Goal: Task Accomplishment & Management: Use online tool/utility

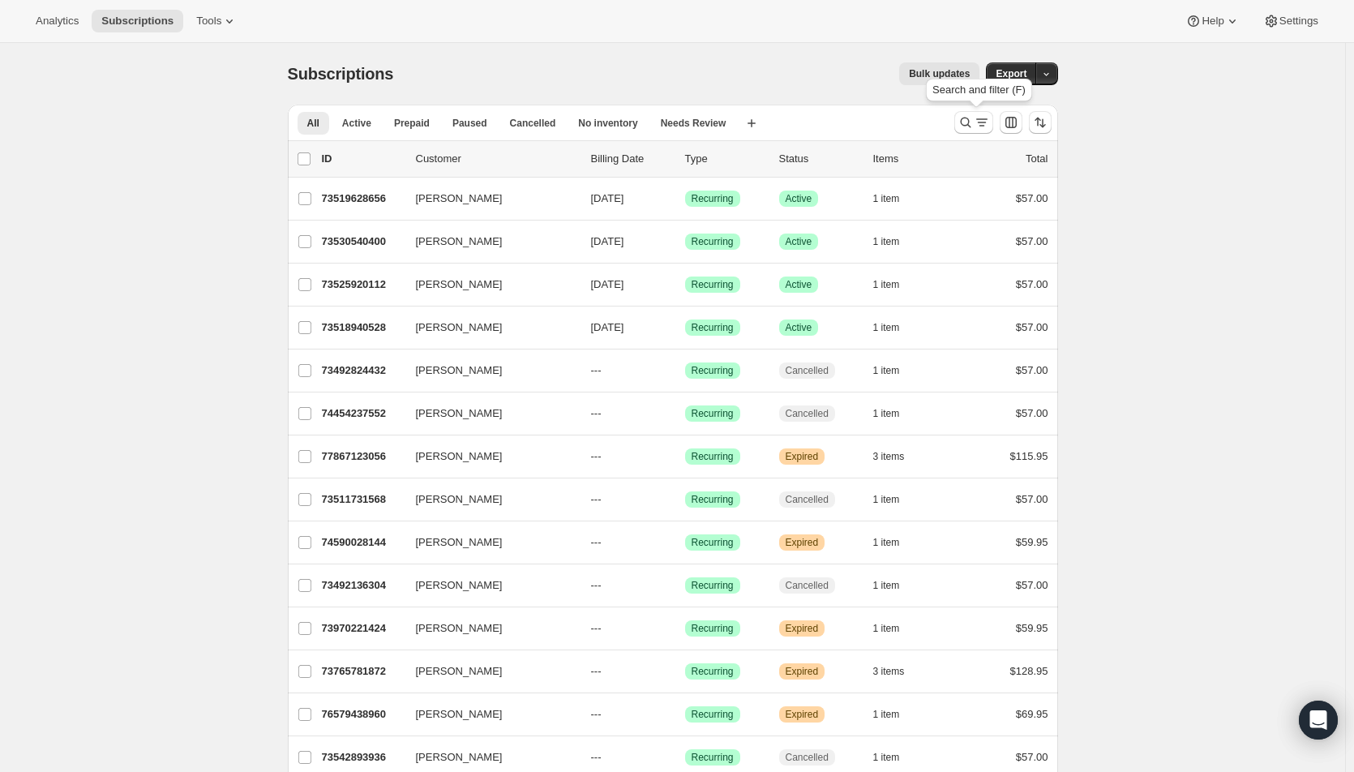
click at [979, 130] on icon "Search and filter results" at bounding box center [982, 122] width 16 height 16
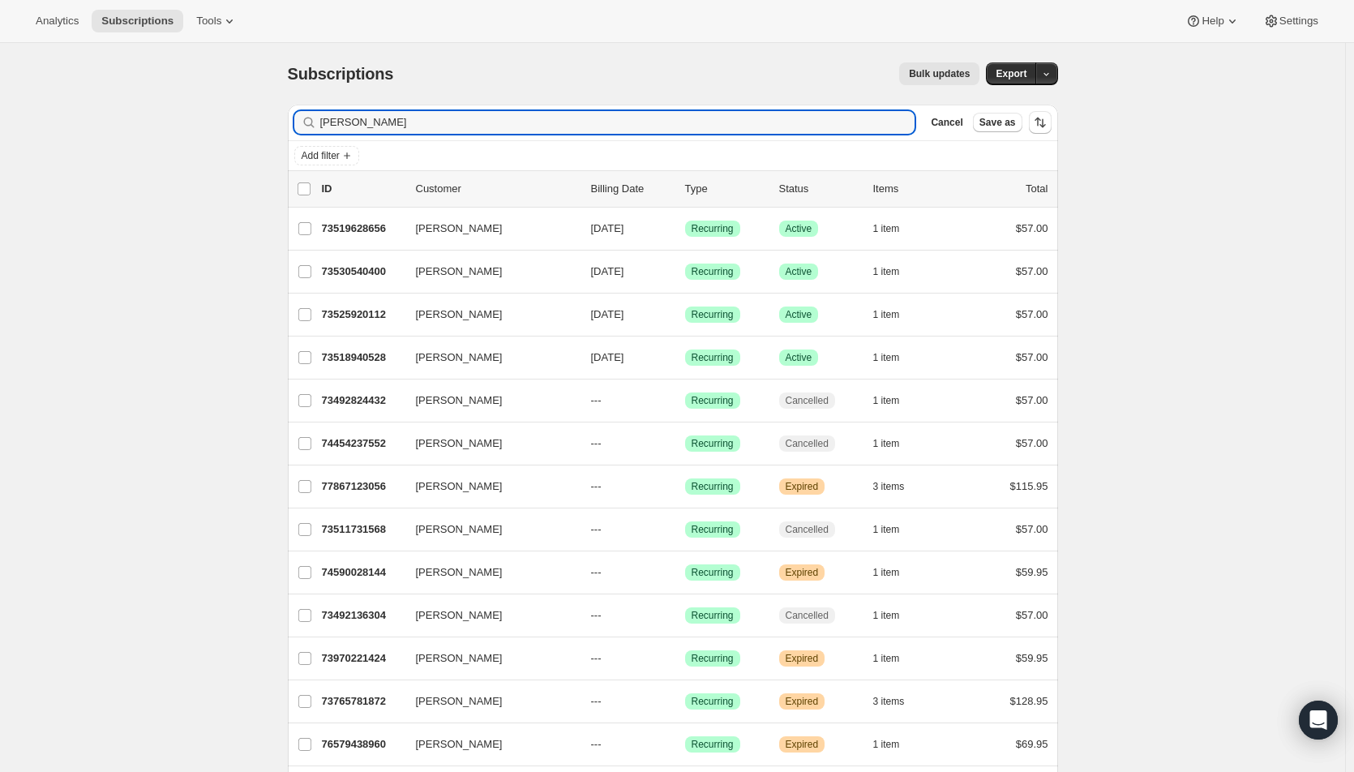
click at [311, 157] on span "Add filter" at bounding box center [321, 155] width 38 height 13
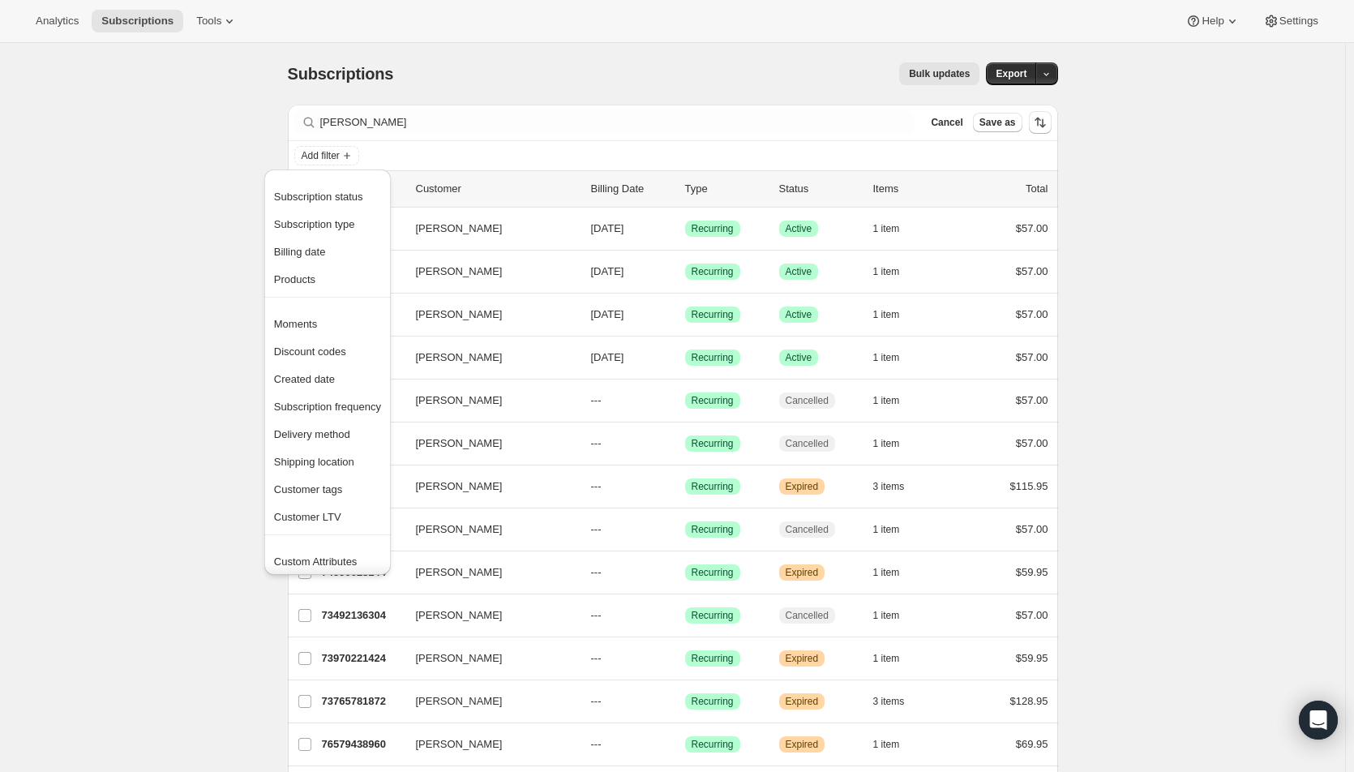
click at [306, 196] on span "Subscription status" at bounding box center [318, 197] width 89 height 12
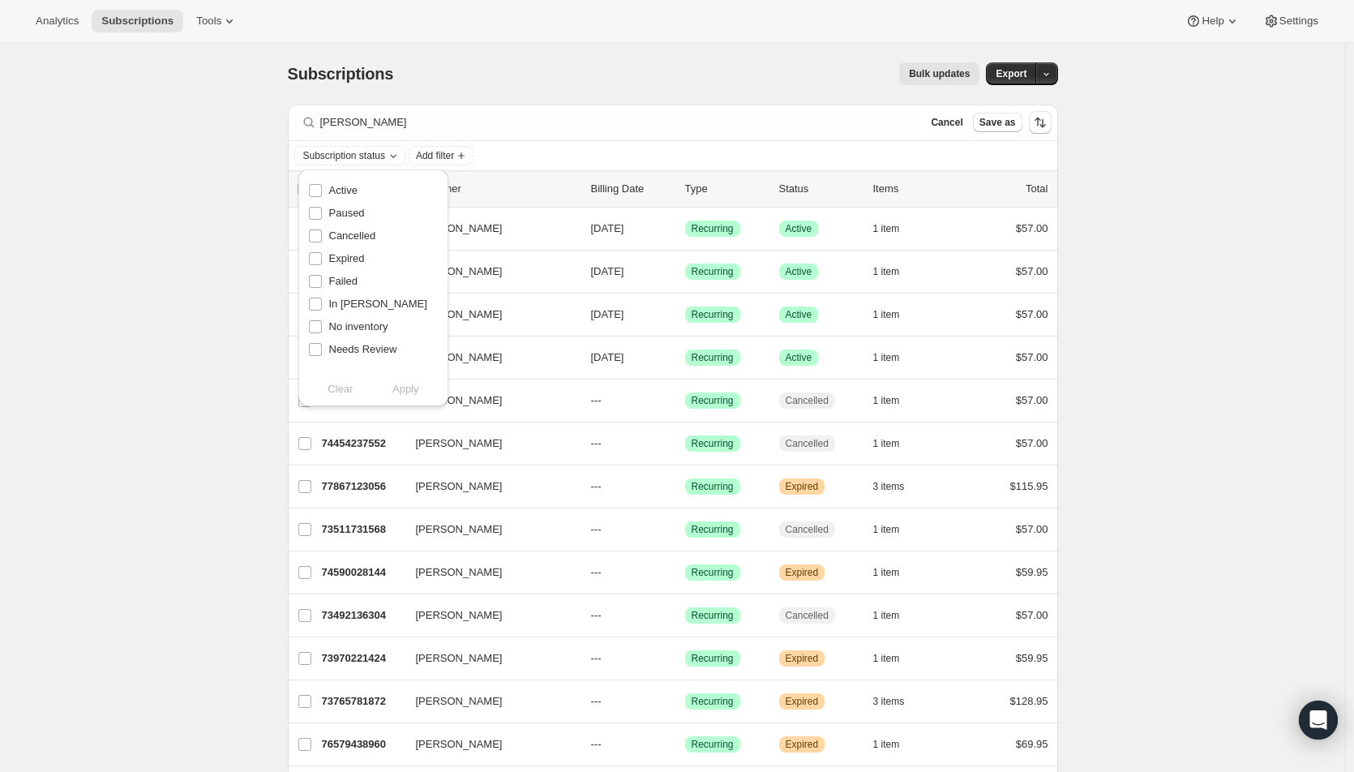
click at [323, 186] on label "Active" at bounding box center [332, 190] width 49 height 23
click at [322, 186] on input "Active" at bounding box center [315, 190] width 13 height 13
checkbox input "true"
click at [425, 388] on button "Apply" at bounding box center [405, 389] width 85 height 26
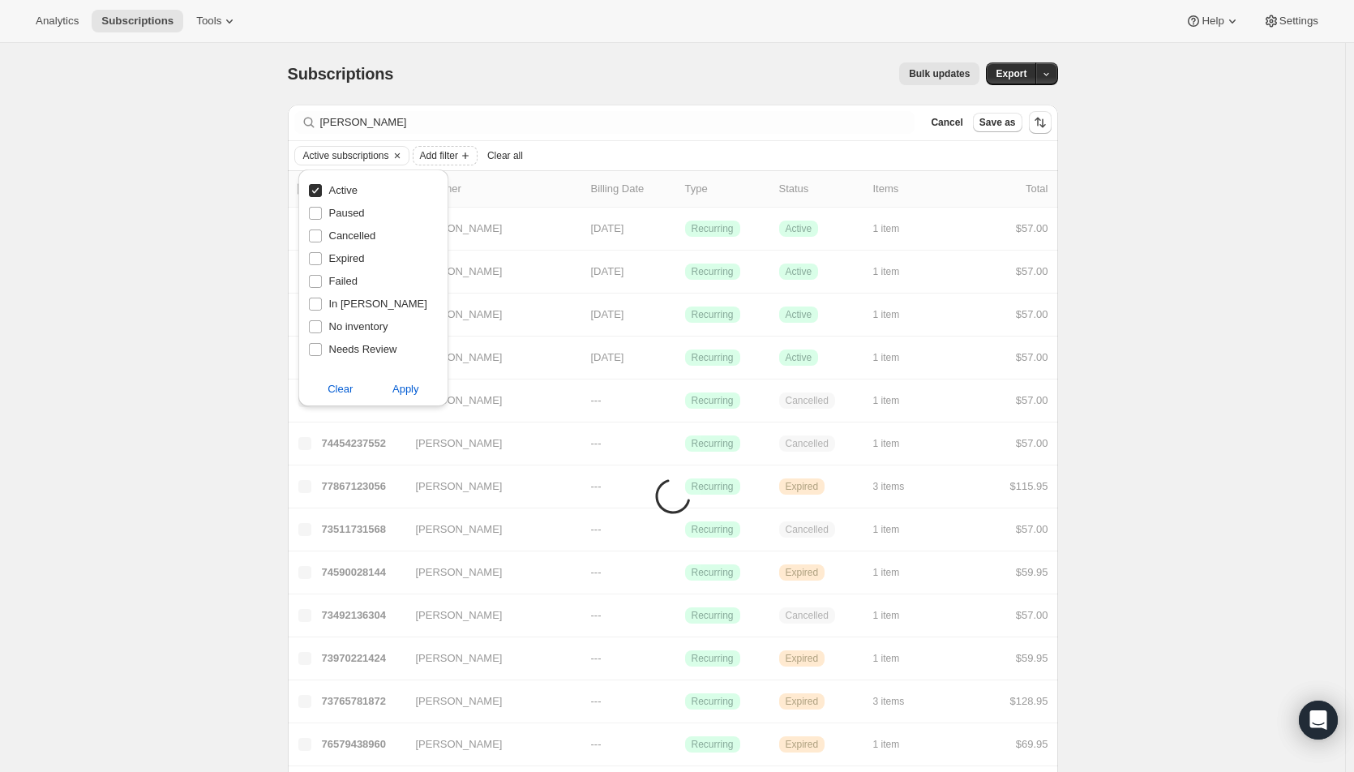
click at [450, 157] on span "Add filter" at bounding box center [439, 155] width 38 height 13
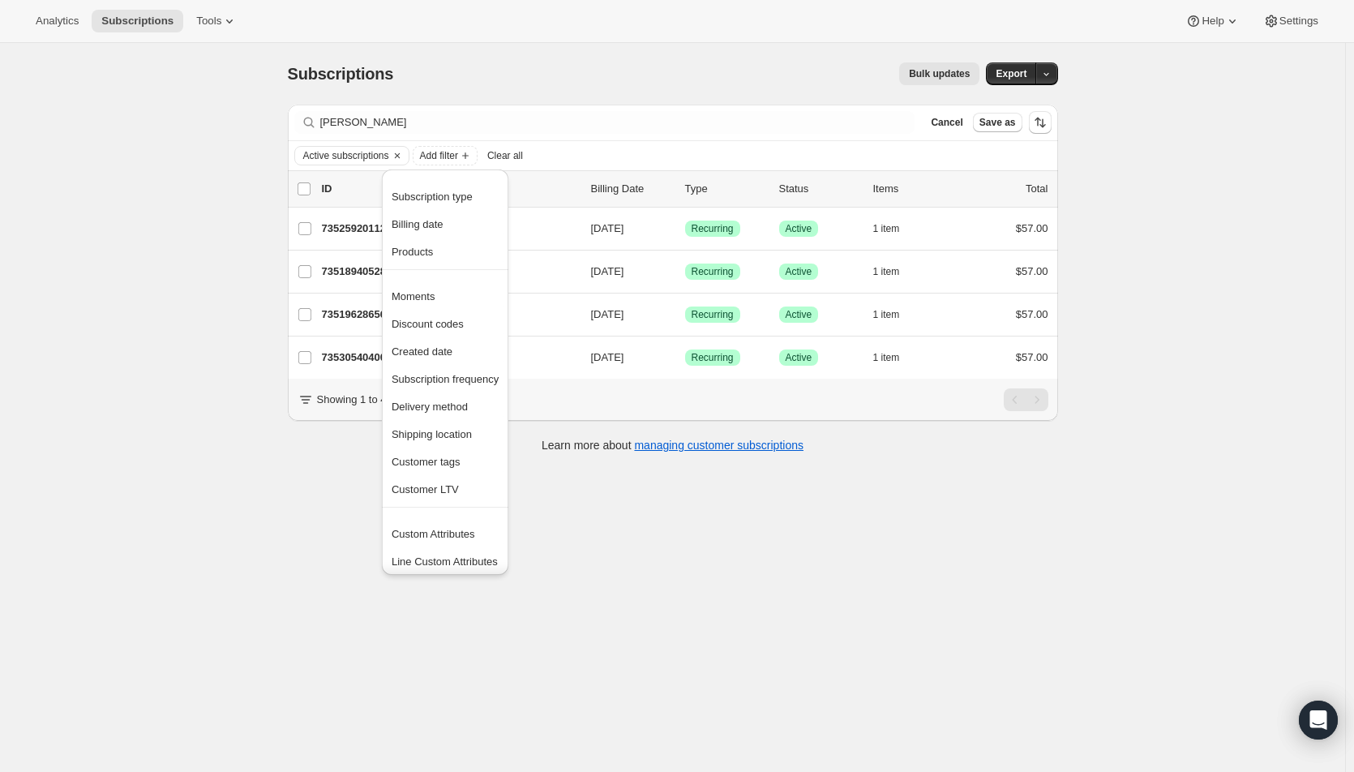
click at [414, 259] on span "Products" at bounding box center [445, 252] width 107 height 16
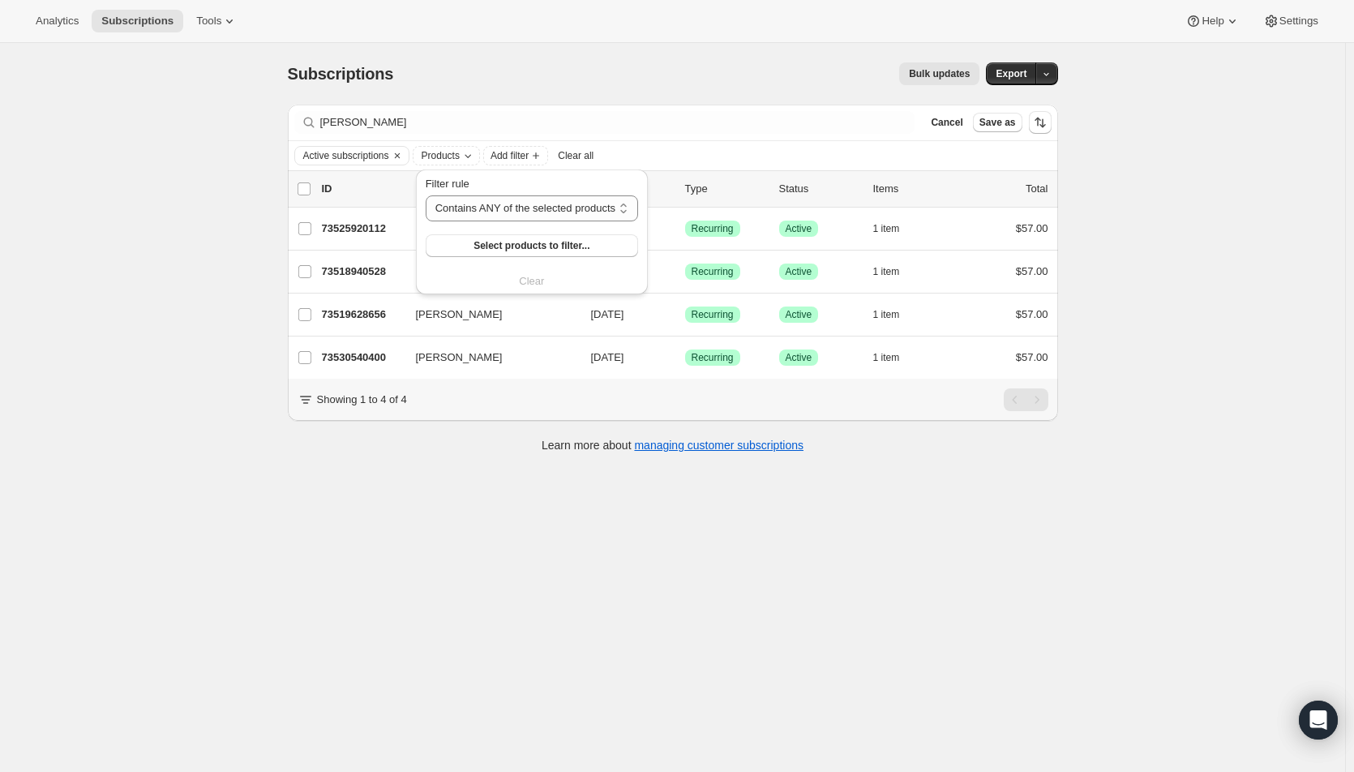
click at [456, 250] on button "Select products to filter..." at bounding box center [532, 245] width 212 height 23
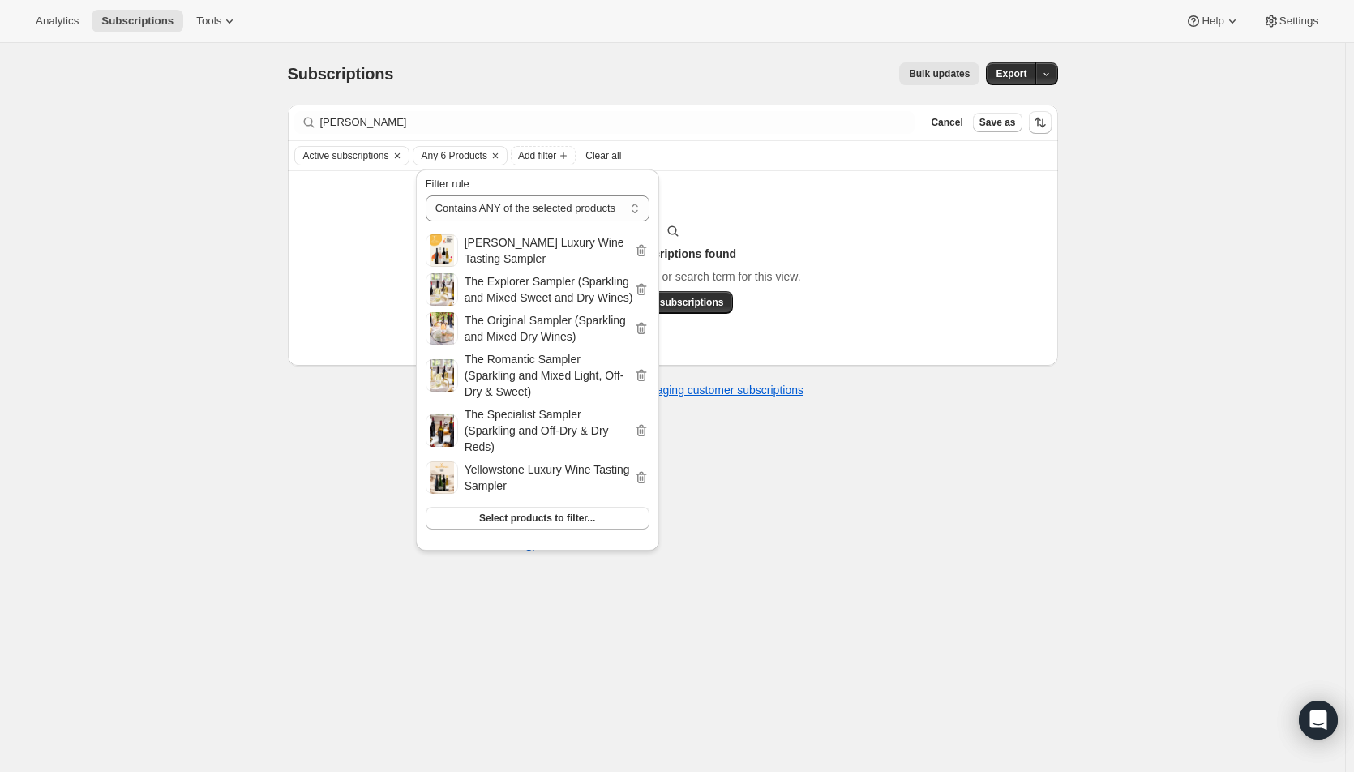
click at [1002, 78] on span "Export" at bounding box center [1011, 73] width 31 height 13
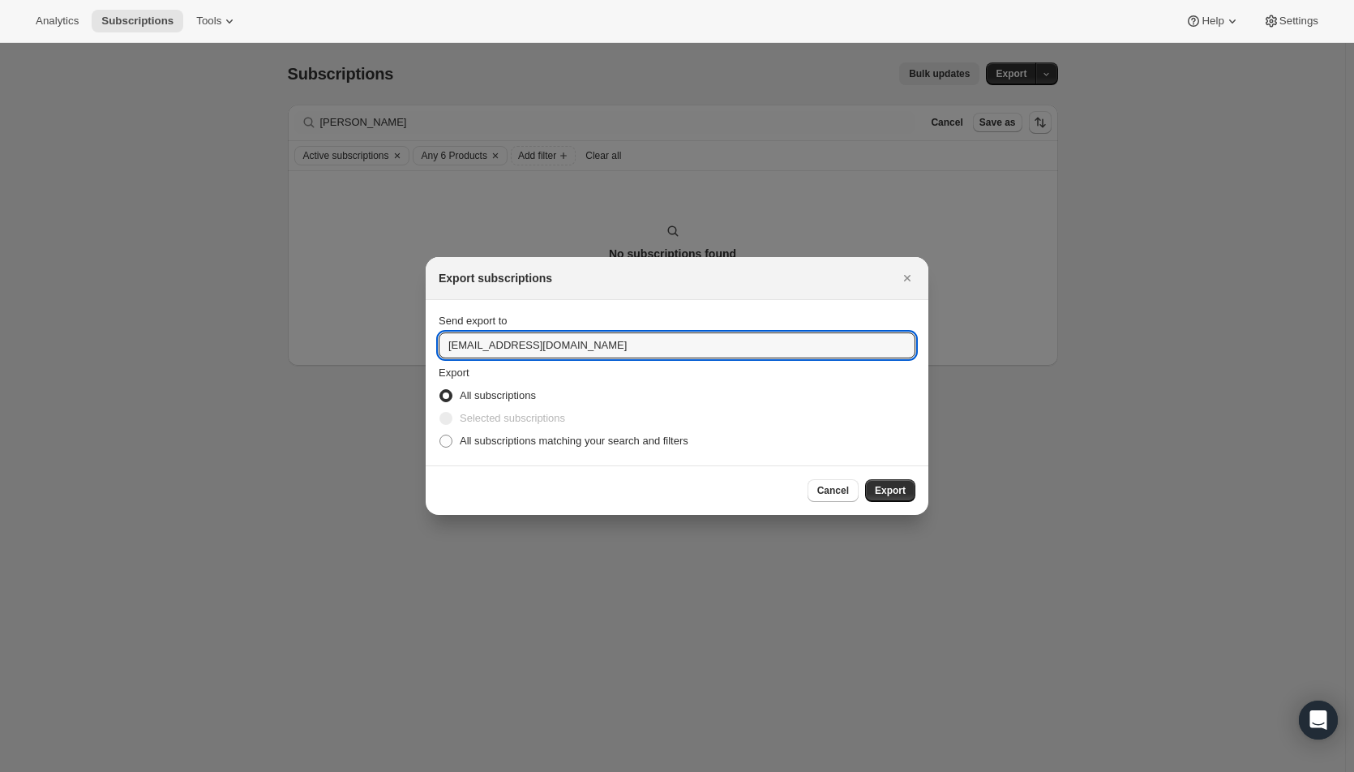
drag, startPoint x: 452, startPoint y: 347, endPoint x: 432, endPoint y: 348, distance: 19.5
click at [432, 348] on section "Send export to [EMAIL_ADDRESS][DOMAIN_NAME] Export All subscriptions Selected s…" at bounding box center [677, 382] width 503 height 165
type input "[EMAIL_ADDRESS][DOMAIN_NAME]"
click at [521, 442] on span "All subscriptions matching your search and filters" at bounding box center [574, 441] width 229 height 12
click at [440, 435] on input "All subscriptions matching your search and filters" at bounding box center [439, 435] width 1 height 1
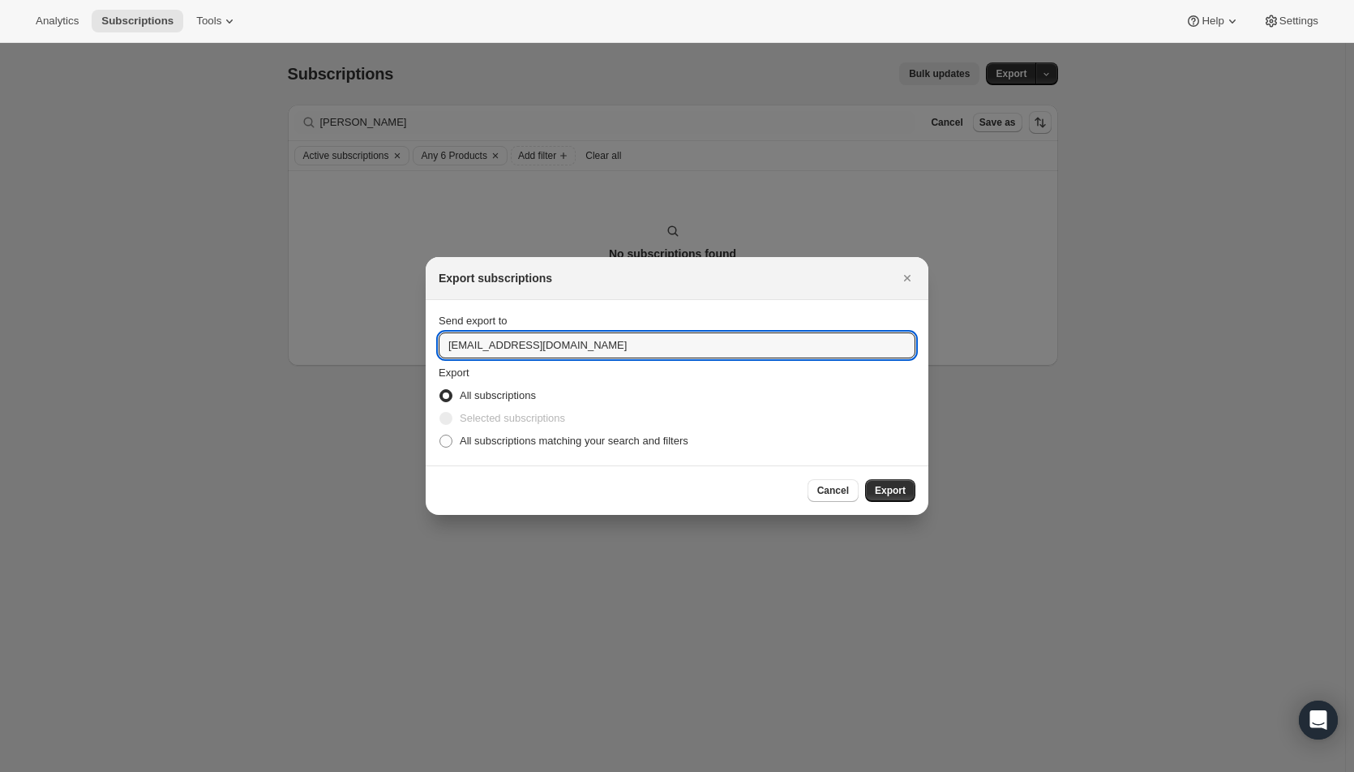
radio input "true"
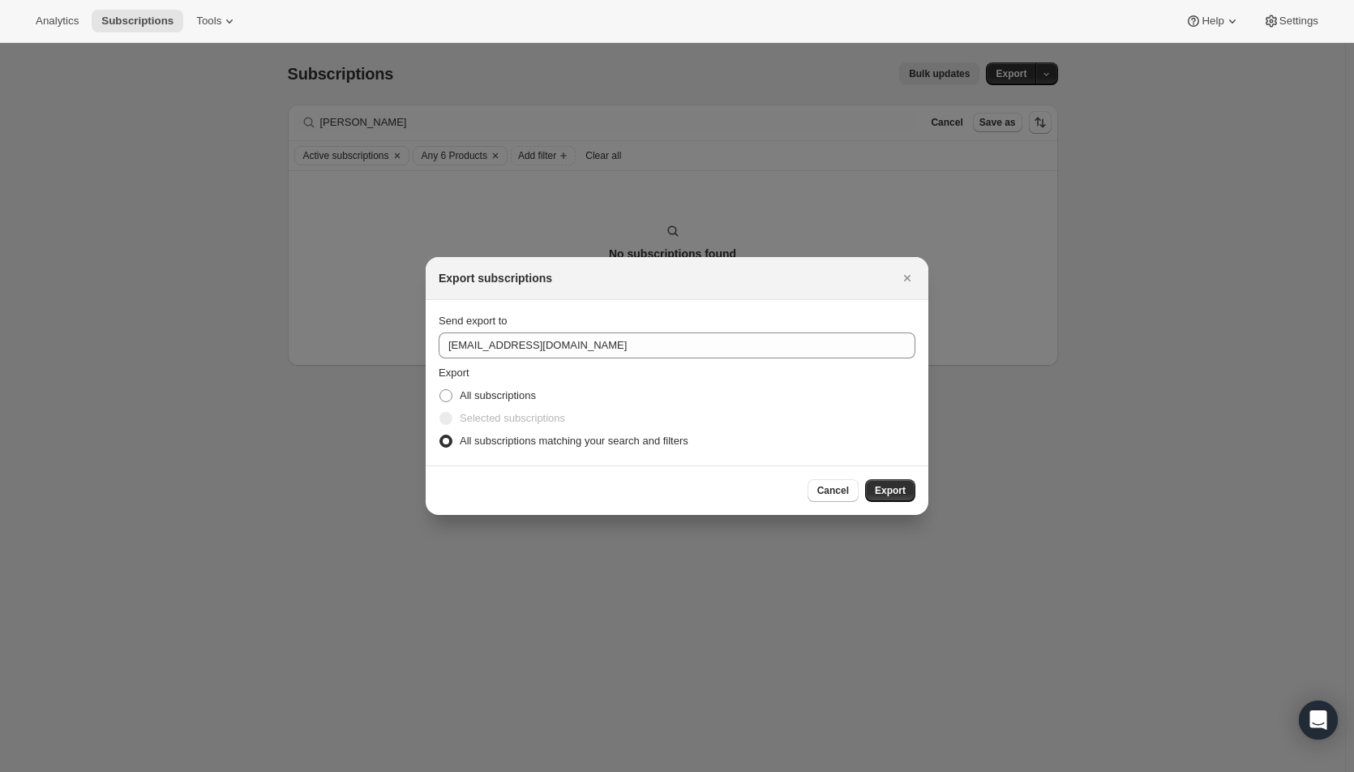
click at [880, 490] on span "Export" at bounding box center [890, 490] width 31 height 13
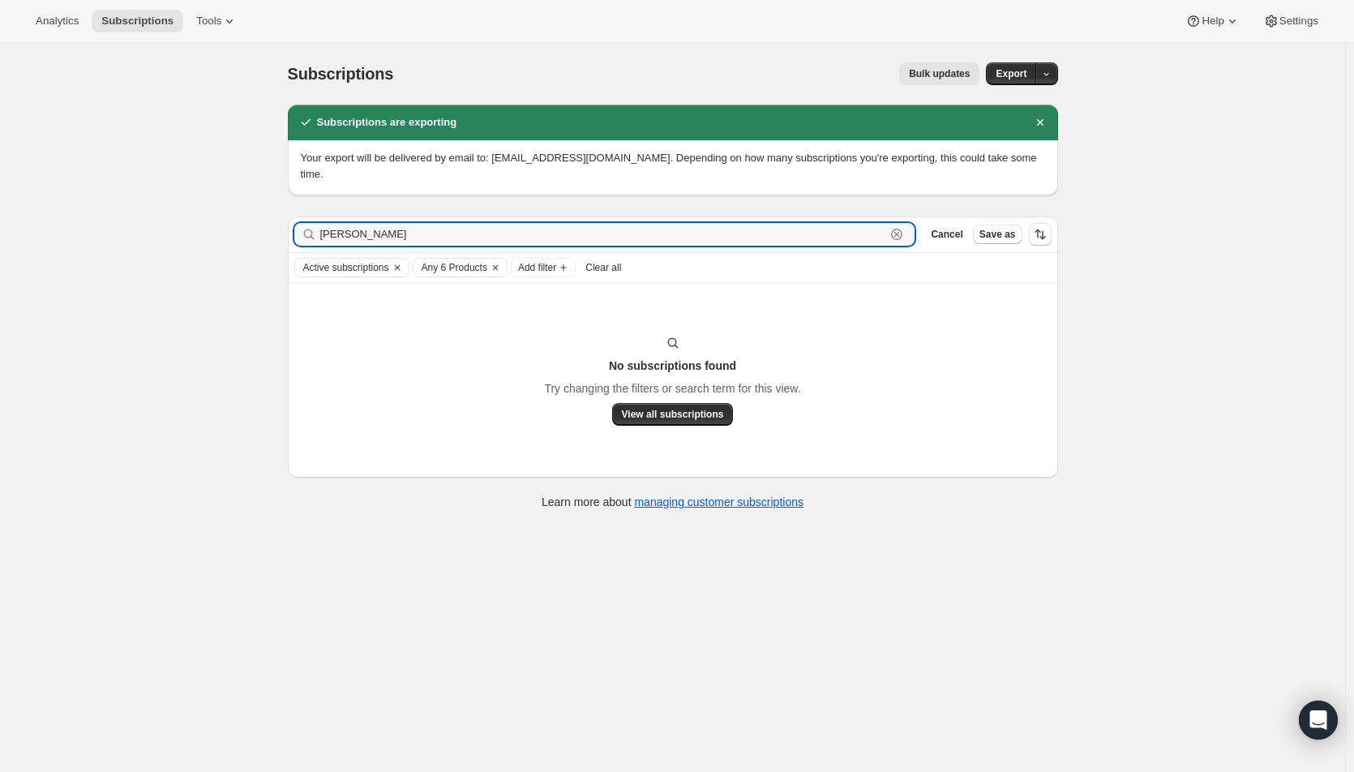
drag, startPoint x: 390, startPoint y: 219, endPoint x: 305, endPoint y: 217, distance: 85.1
click at [305, 223] on div "[PERSON_NAME]" at bounding box center [604, 234] width 621 height 23
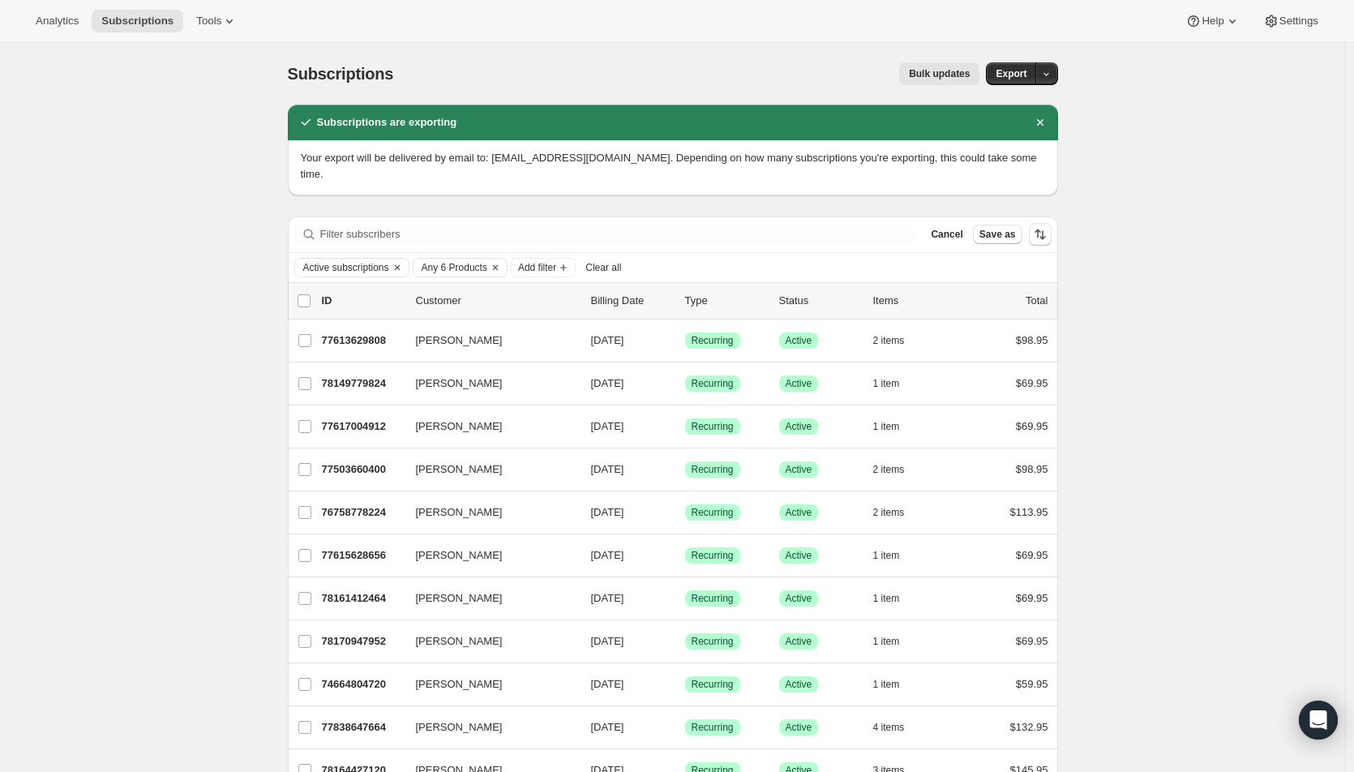
click at [1160, 414] on div "Subscriptions. This page is ready Subscriptions Bulk updates More actions Bulk …" at bounding box center [672, 677] width 1345 height 1269
click at [1216, 349] on div "Subscriptions. This page is ready Subscriptions Bulk updates More actions Bulk …" at bounding box center [672, 677] width 1345 height 1269
click at [1007, 66] on button "Export" at bounding box center [1011, 73] width 50 height 23
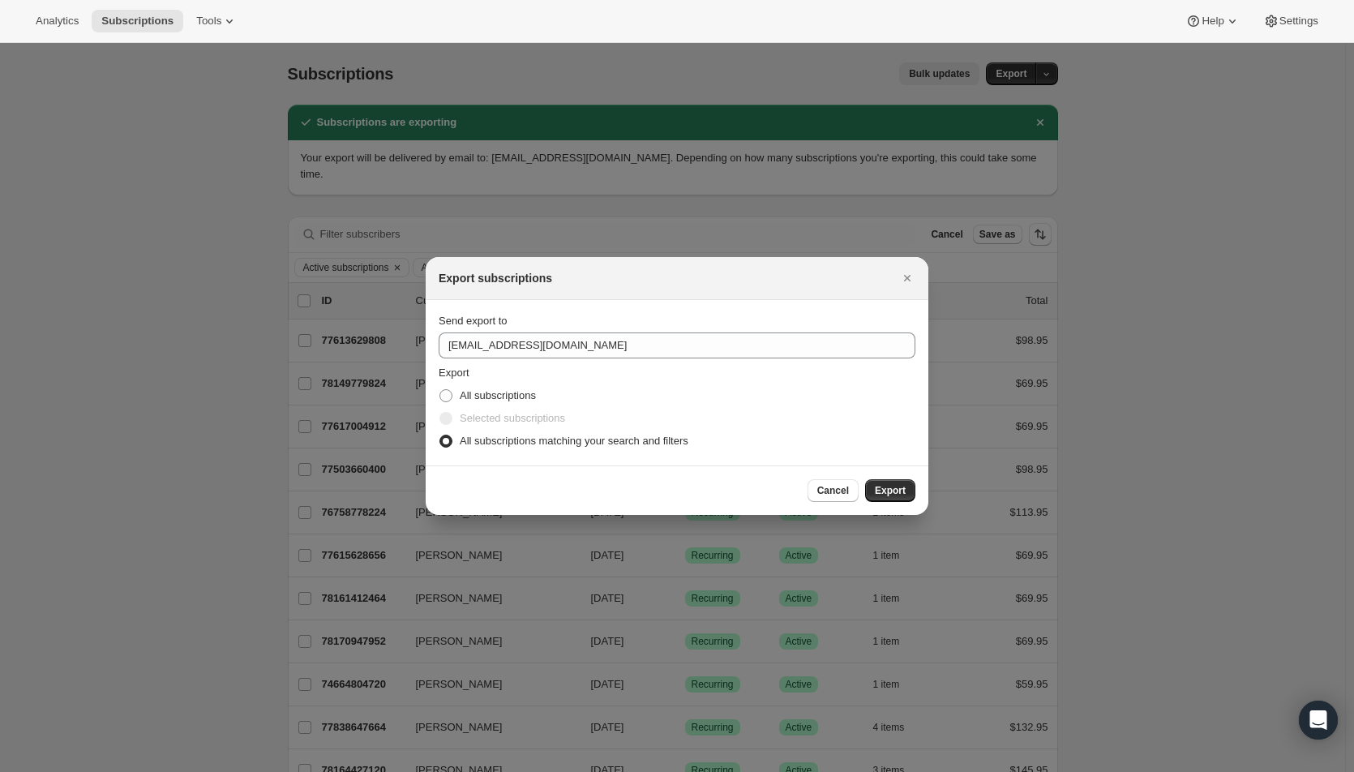
click at [882, 488] on span "Export" at bounding box center [890, 490] width 31 height 13
